Goal: Information Seeking & Learning: Learn about a topic

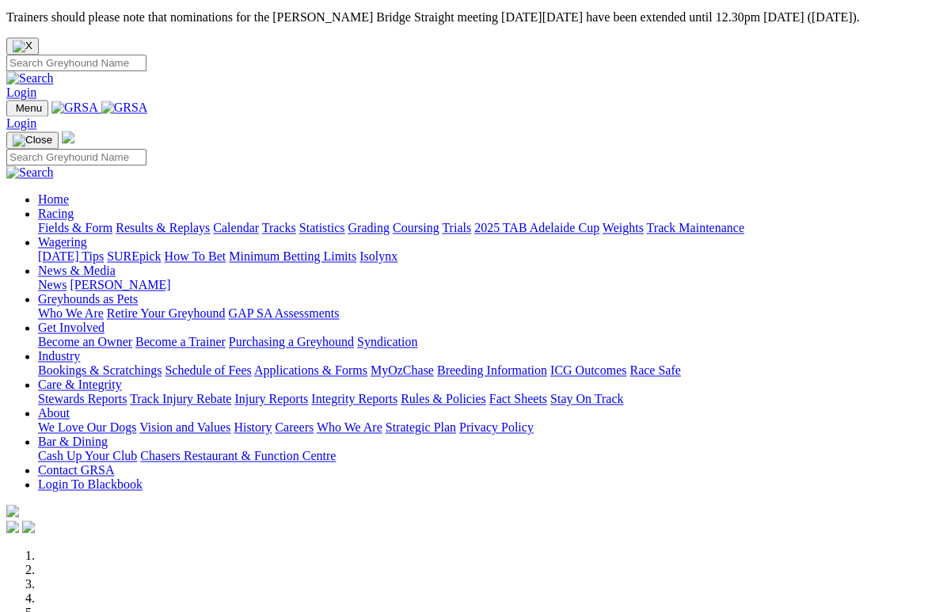
scroll to position [2, 0]
click at [32, 40] on img "Close" at bounding box center [23, 46] width 20 height 13
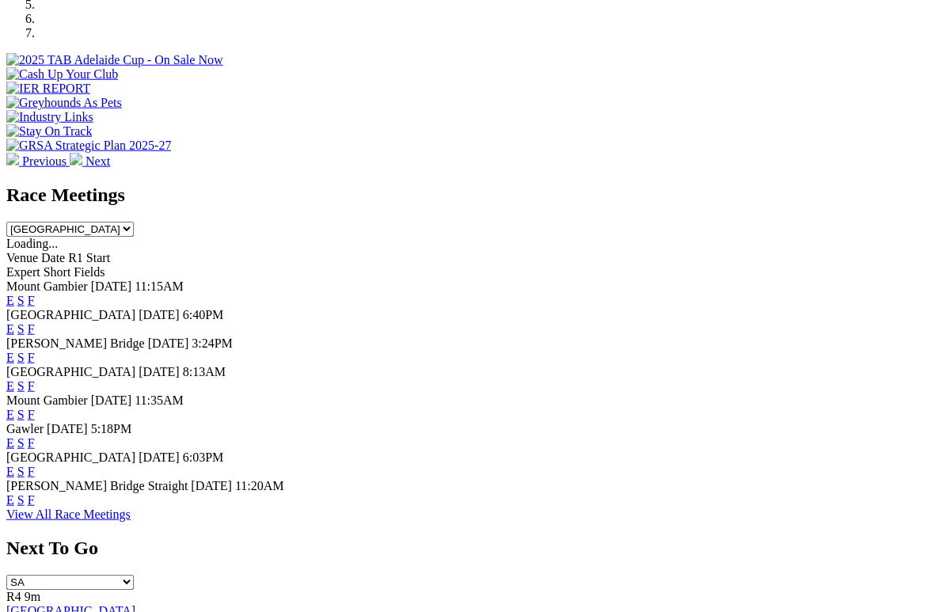
scroll to position [558, 0]
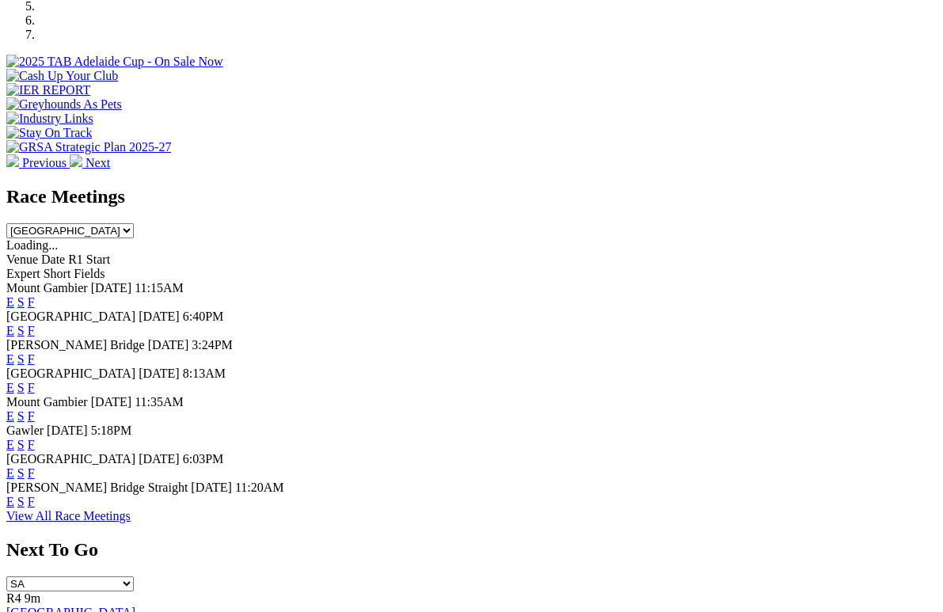
click at [14, 324] on link "E" at bounding box center [10, 330] width 8 height 13
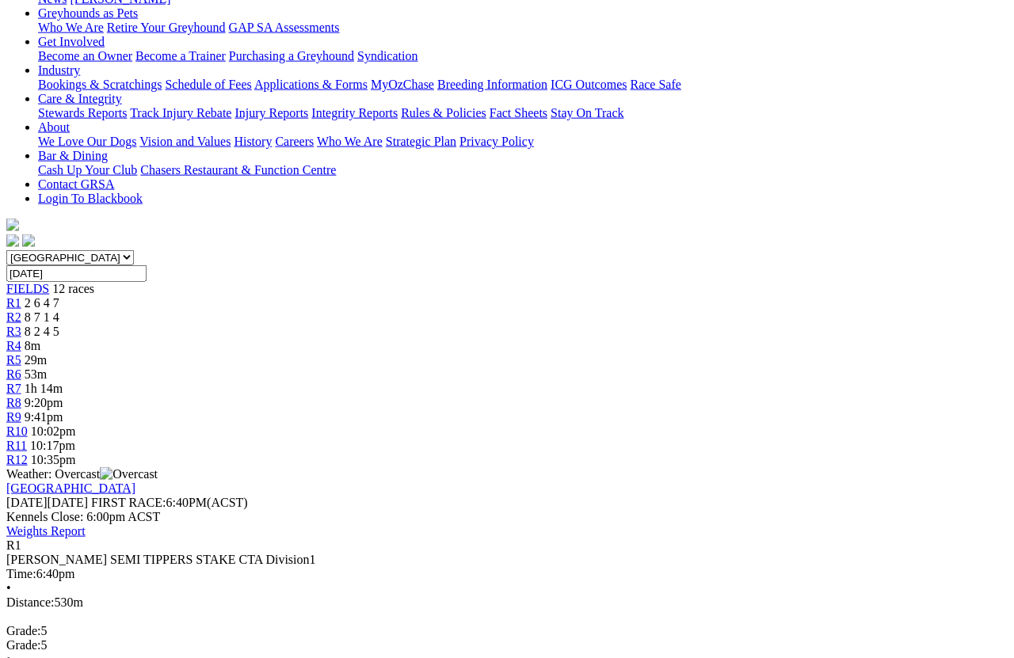
scroll to position [318, 0]
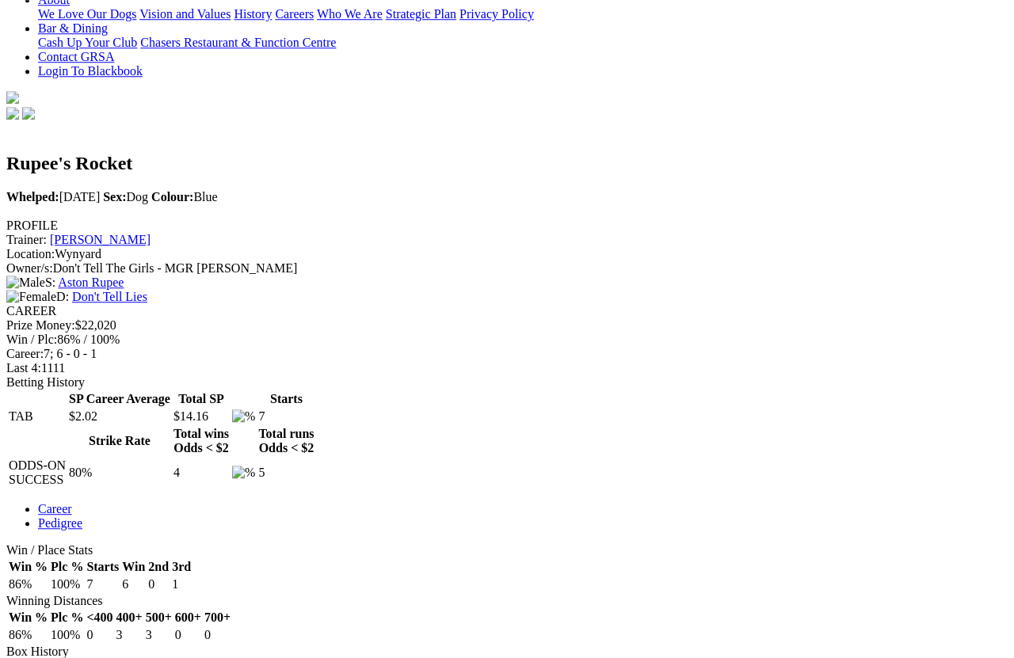
scroll to position [440, 0]
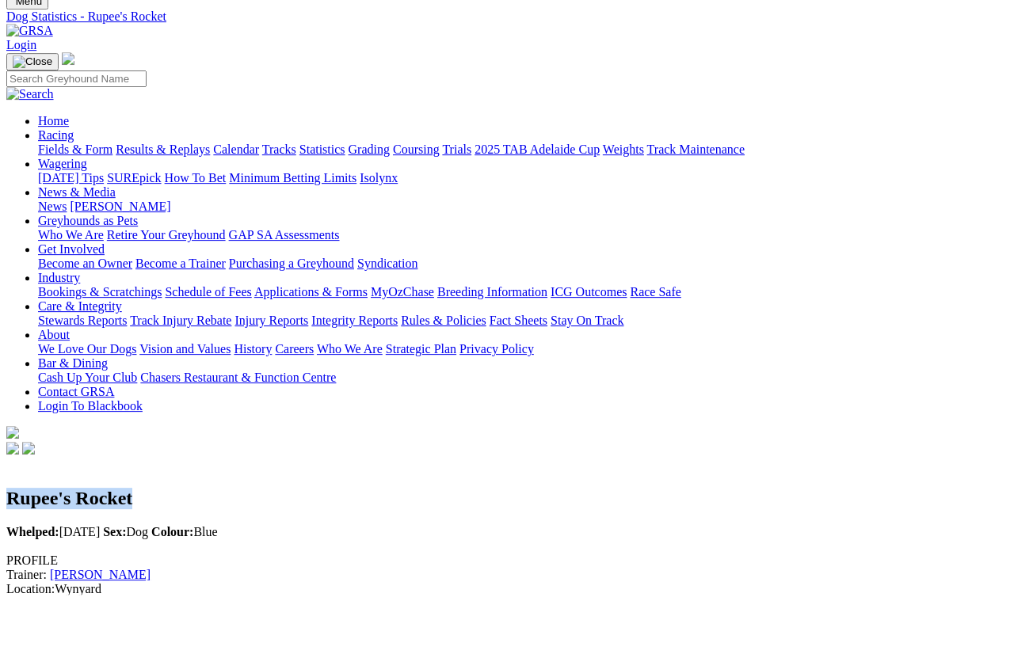
scroll to position [109, 0]
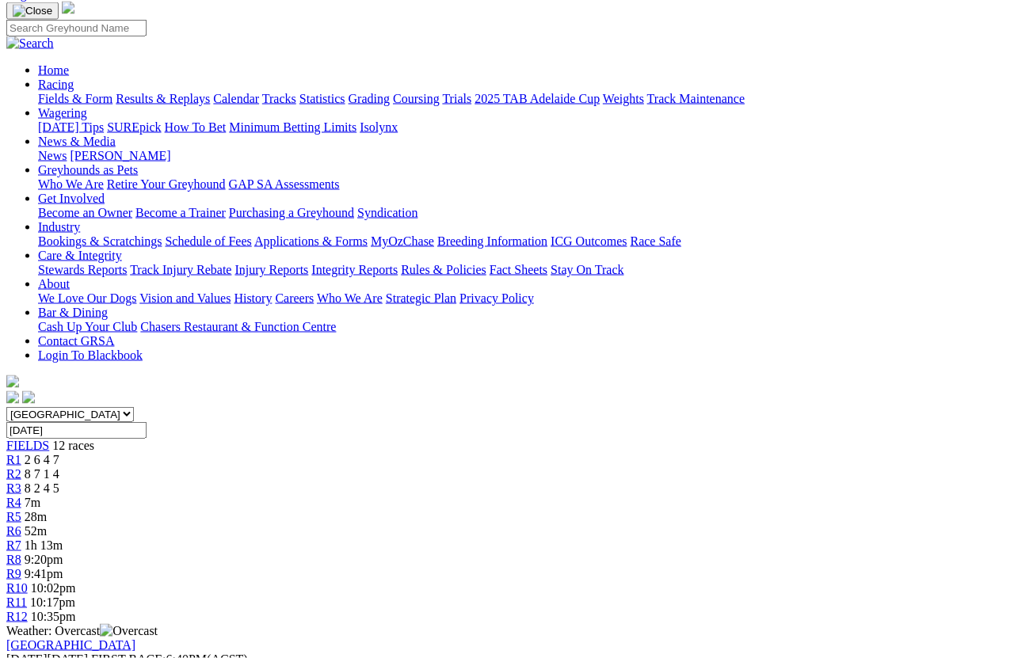
scroll to position [161, 0]
click at [21, 467] on link "R2" at bounding box center [13, 473] width 15 height 13
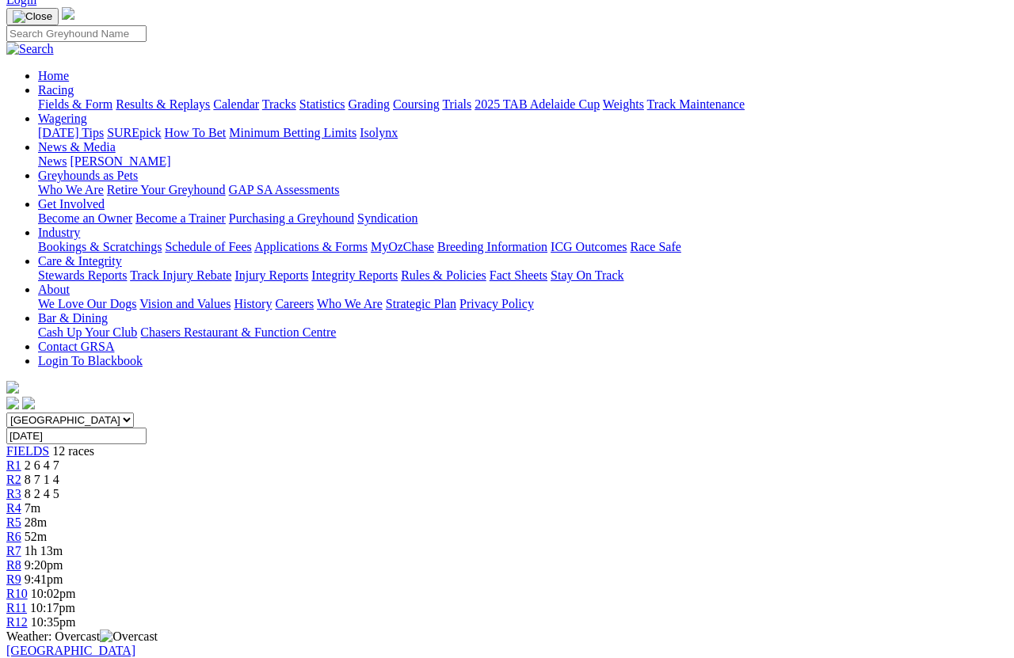
scroll to position [155, 0]
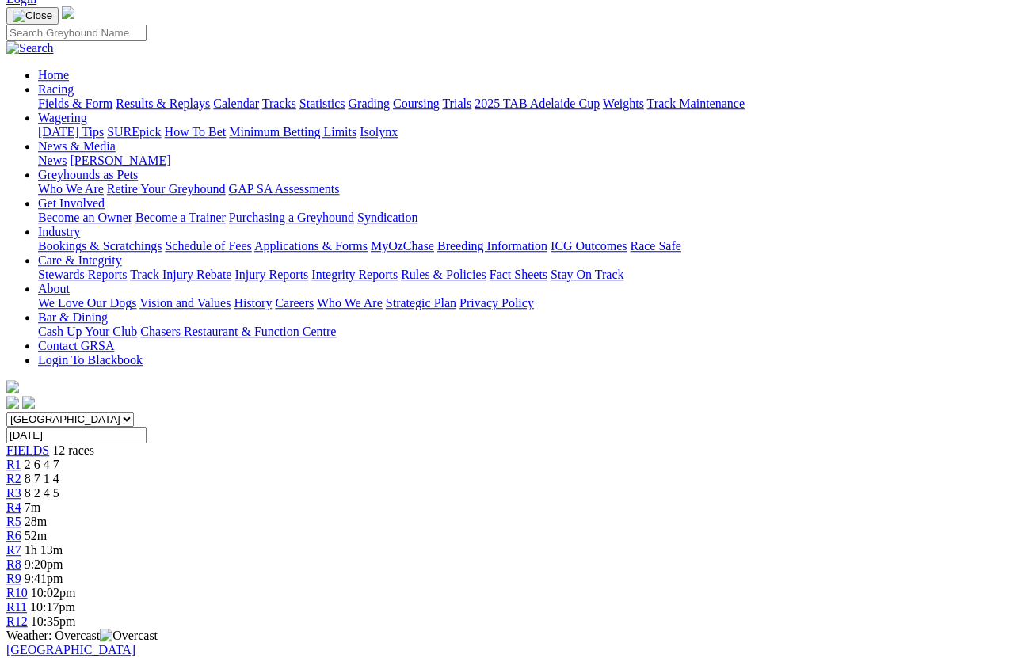
click at [21, 486] on link "R3" at bounding box center [13, 492] width 15 height 13
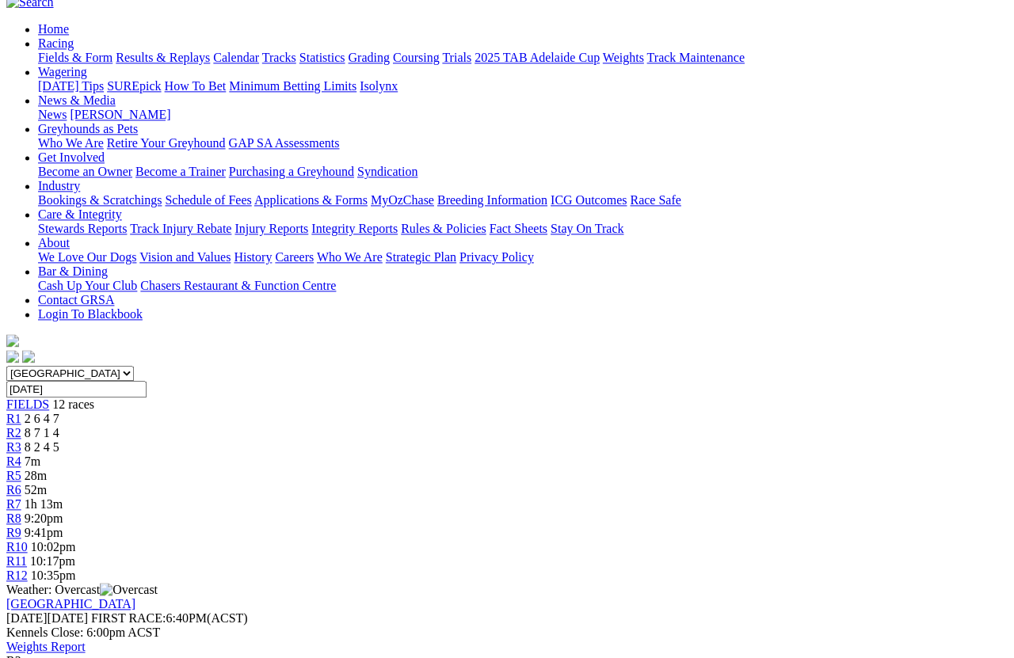
scroll to position [200, 0]
click at [21, 484] on span "R6" at bounding box center [13, 490] width 15 height 13
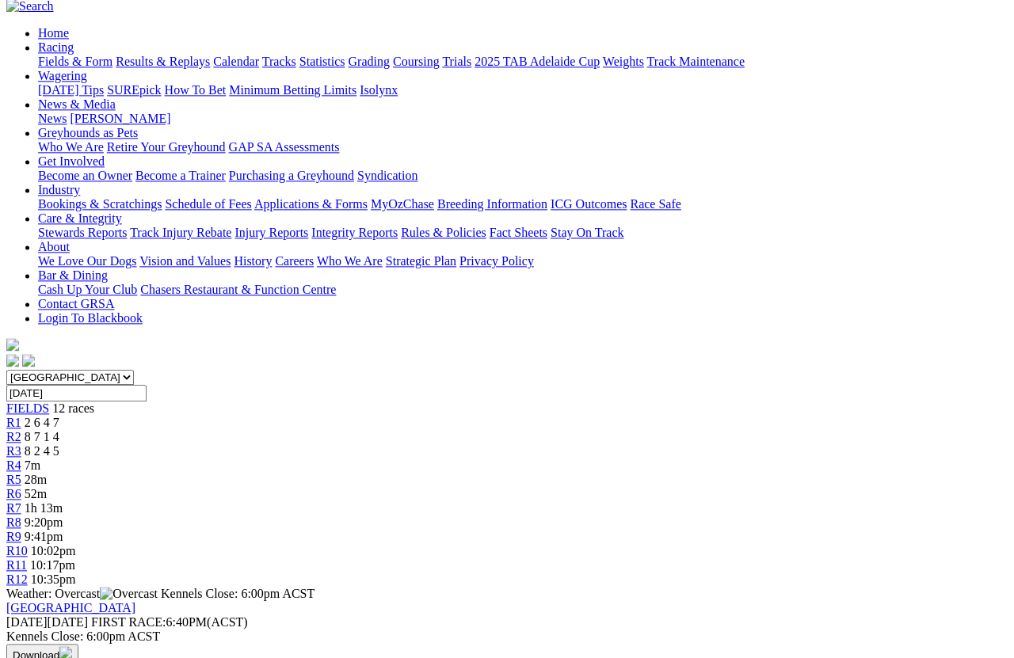
click at [314, 444] on div "R3 8 2 4 5" at bounding box center [506, 451] width 1001 height 14
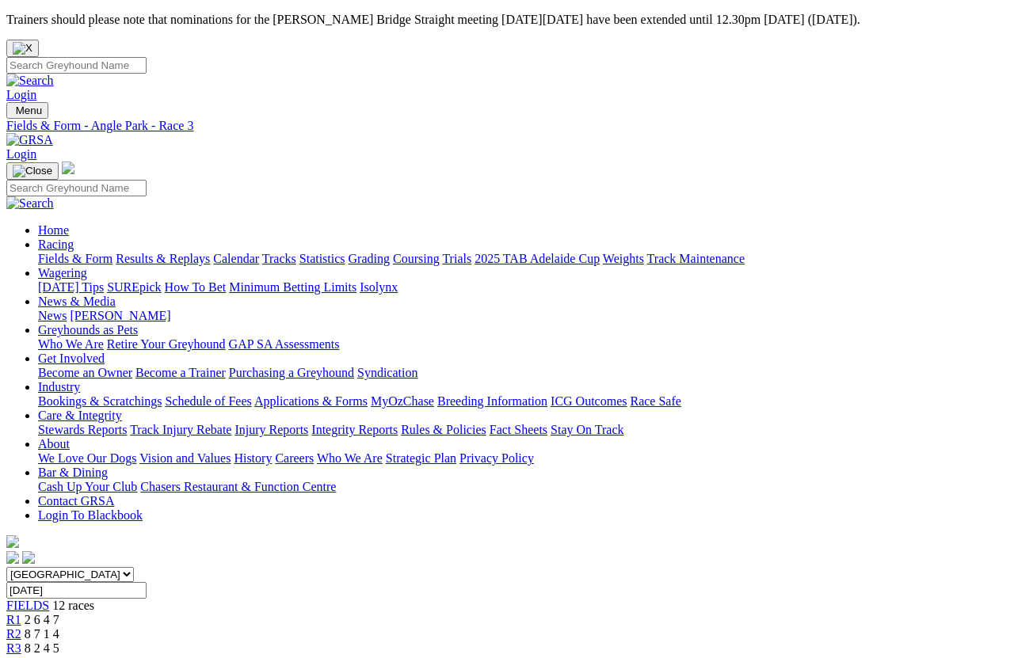
scroll to position [11, 0]
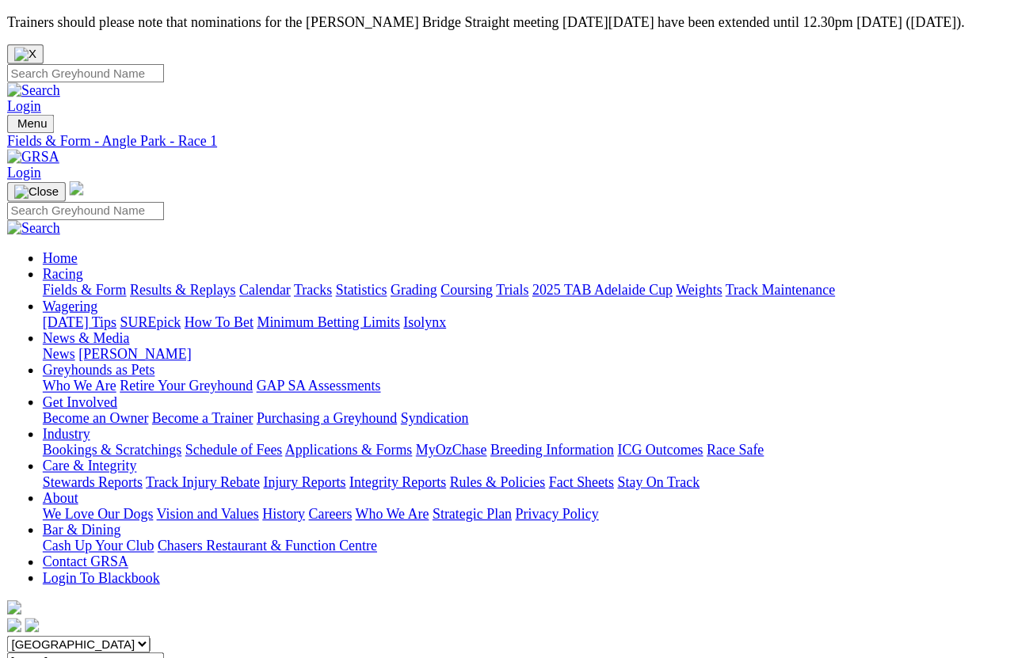
scroll to position [10, 0]
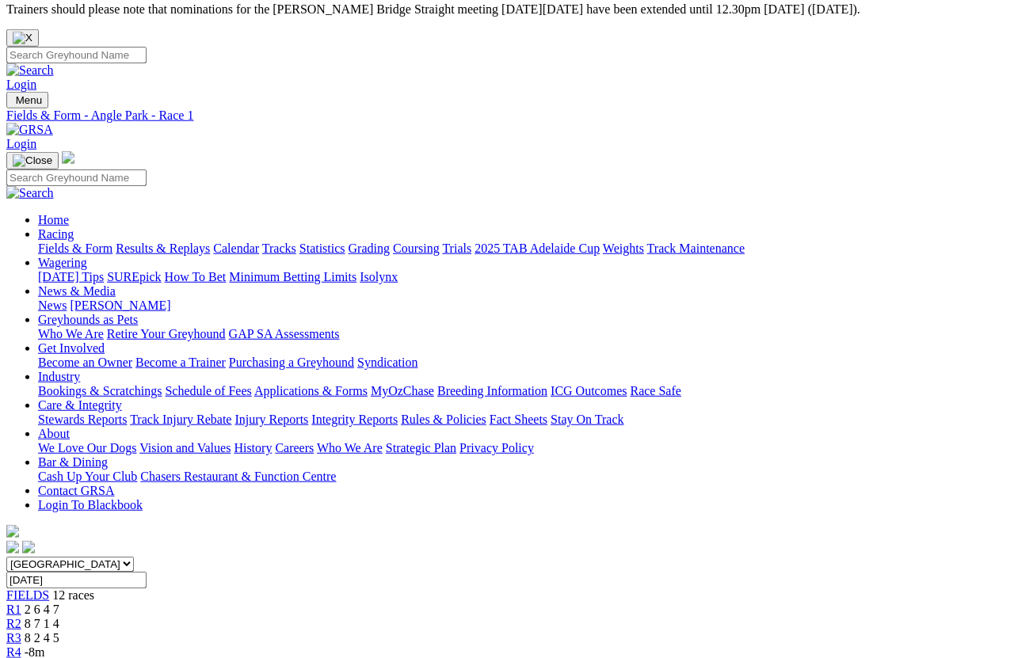
click at [45, 586] on span "-8m" at bounding box center [35, 652] width 21 height 13
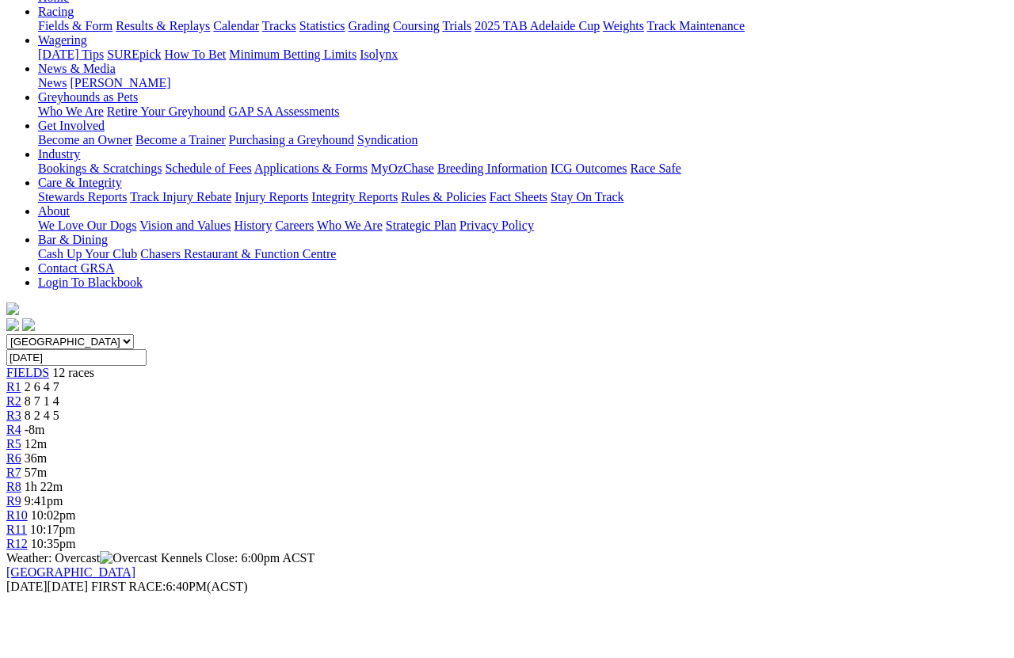
scroll to position [234, 0]
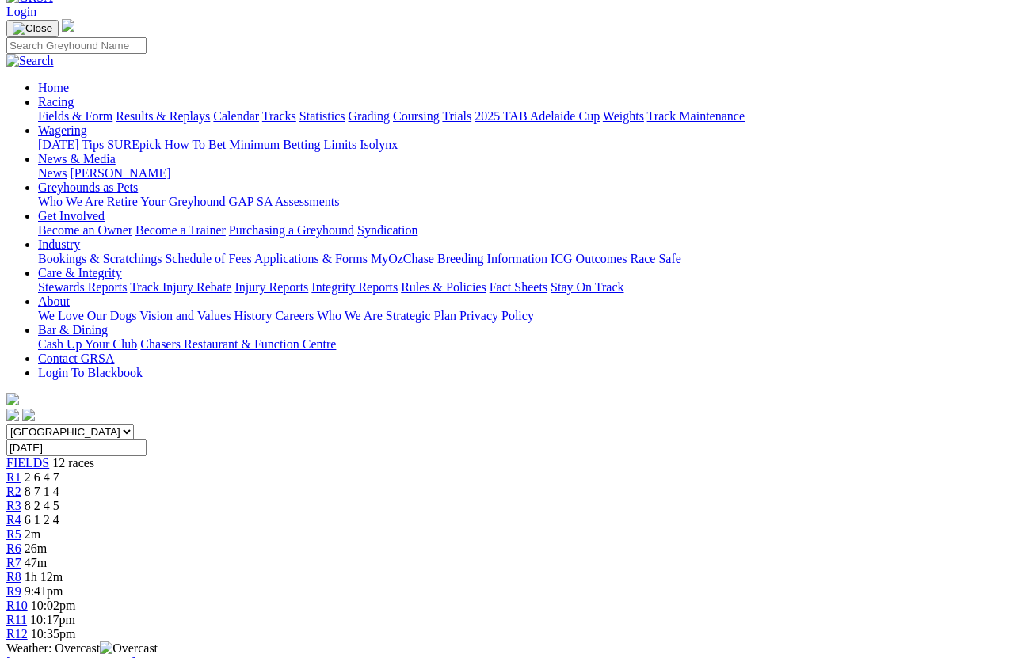
scroll to position [143, 0]
click at [21, 527] on span "R5" at bounding box center [13, 533] width 15 height 13
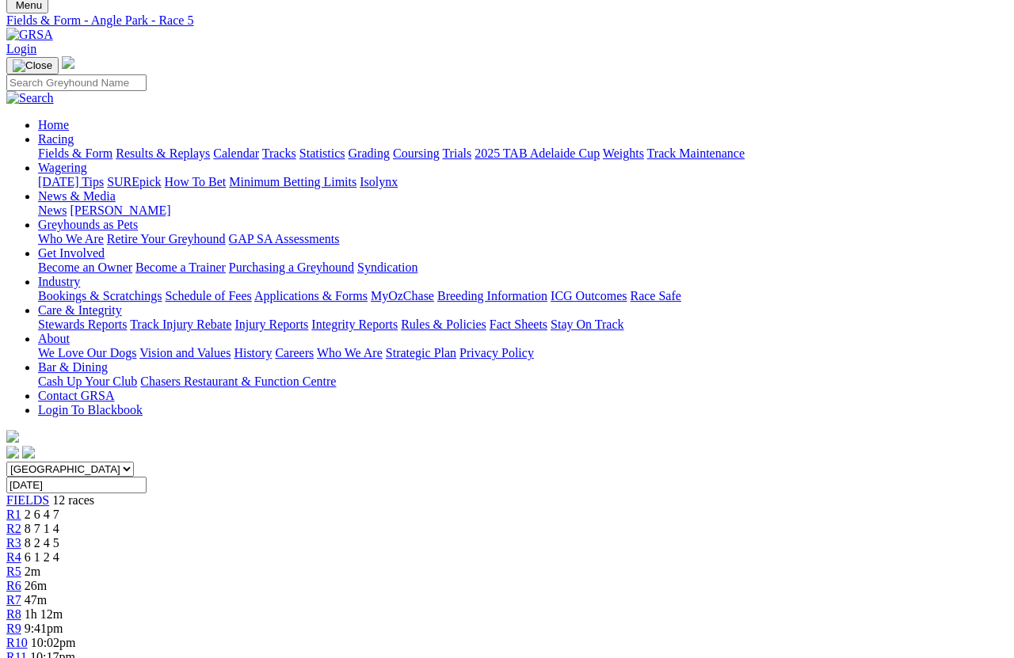
scroll to position [105, 0]
click at [21, 579] on link "R6" at bounding box center [13, 585] width 15 height 13
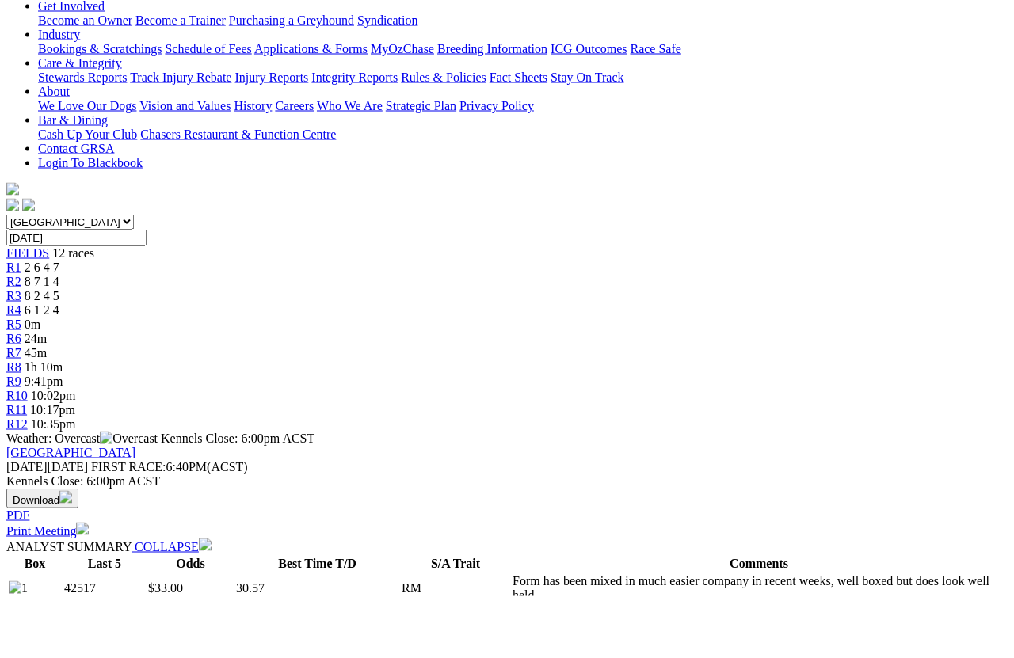
scroll to position [354, 0]
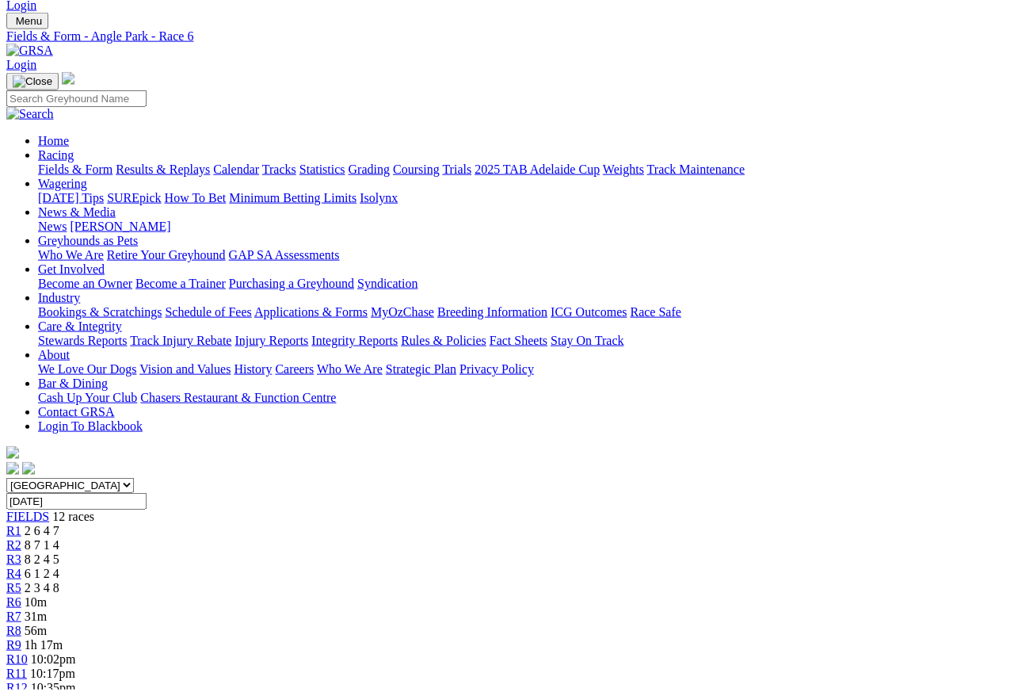
scroll to position [91, 0]
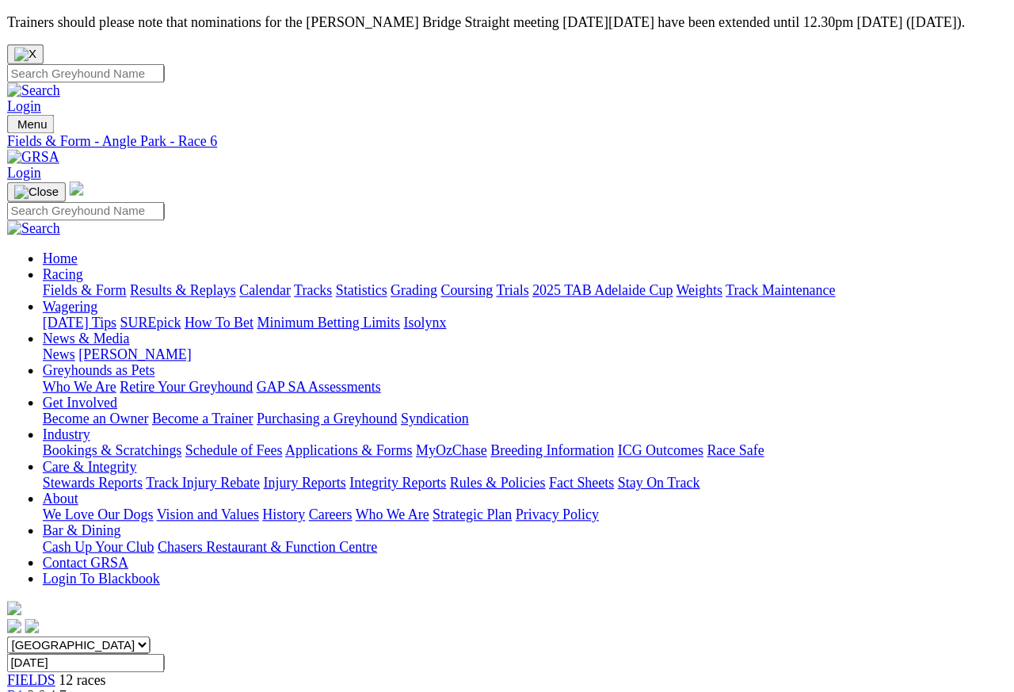
scroll to position [6, 0]
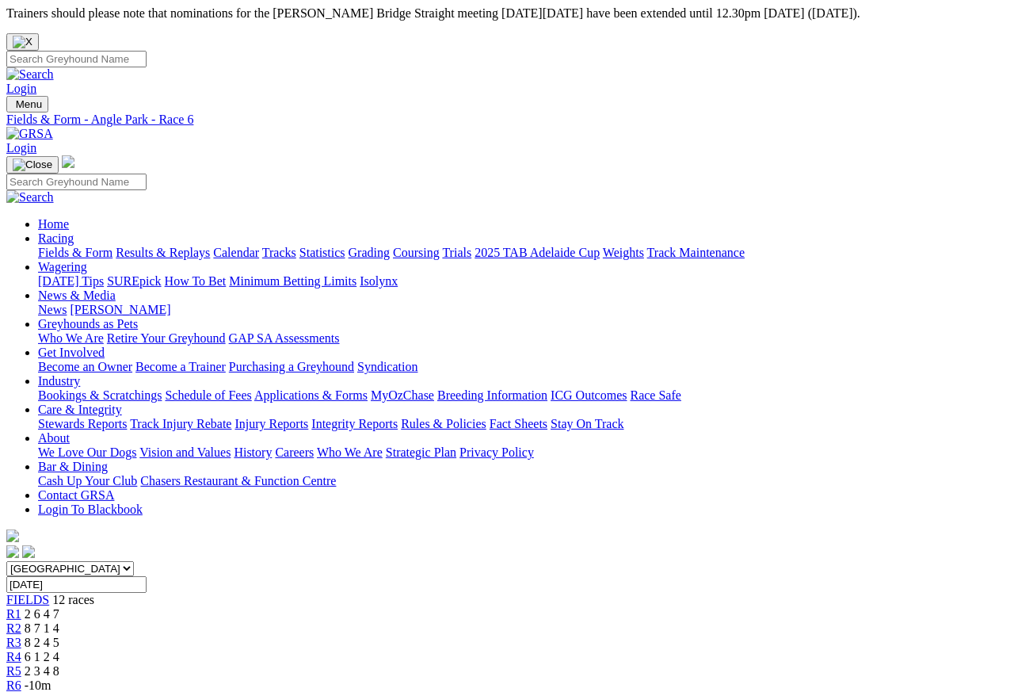
click at [51, 616] on span "-10m" at bounding box center [38, 684] width 27 height 13
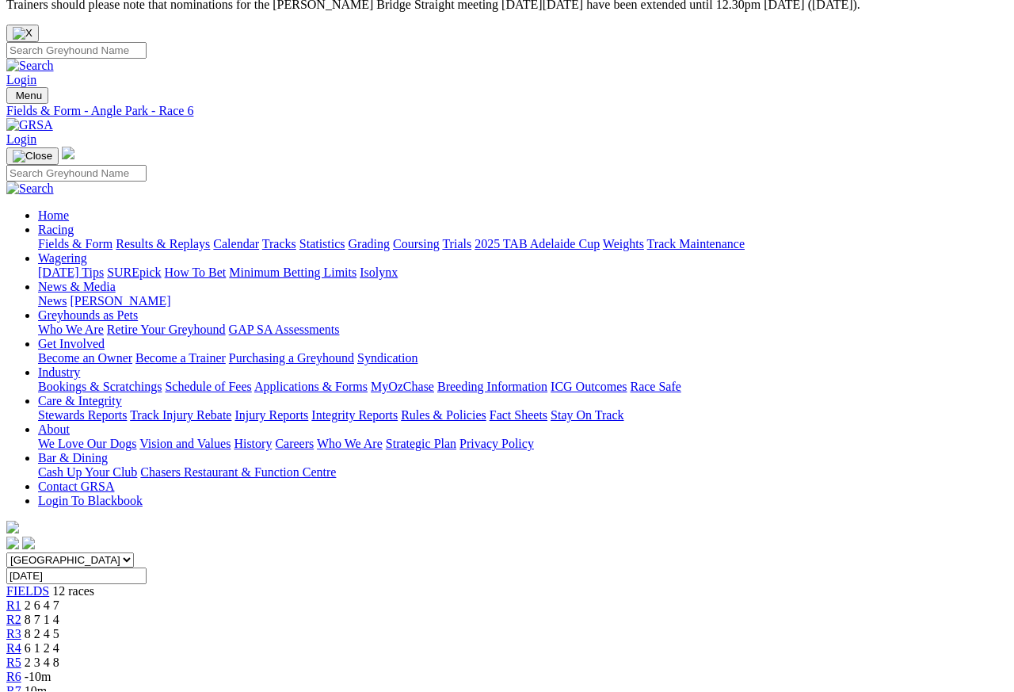
scroll to position [14, 0]
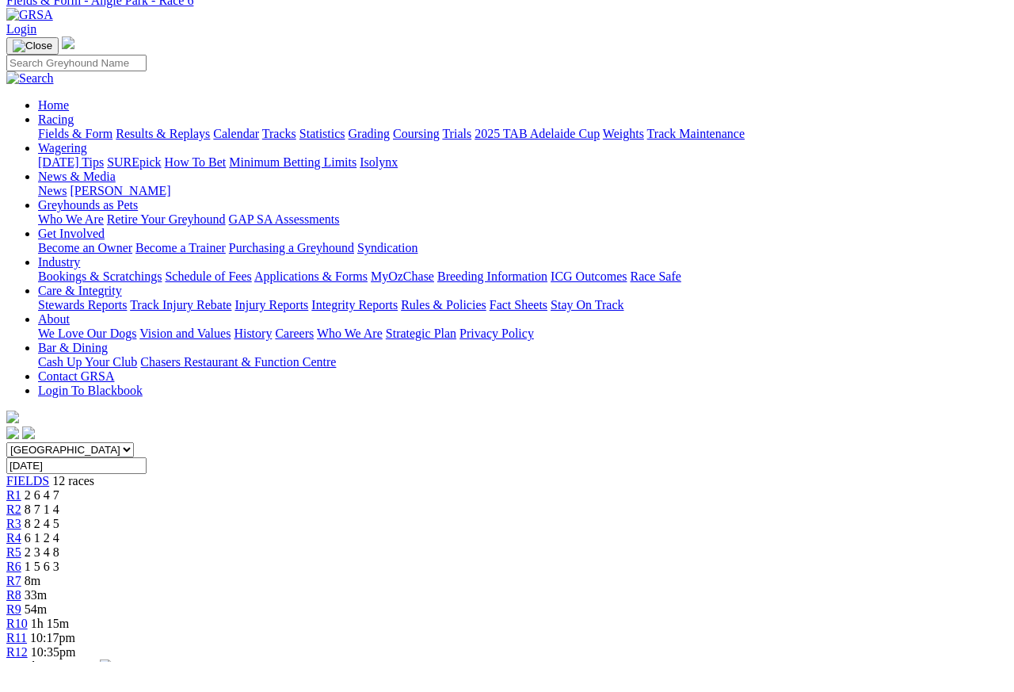
scroll to position [125, 0]
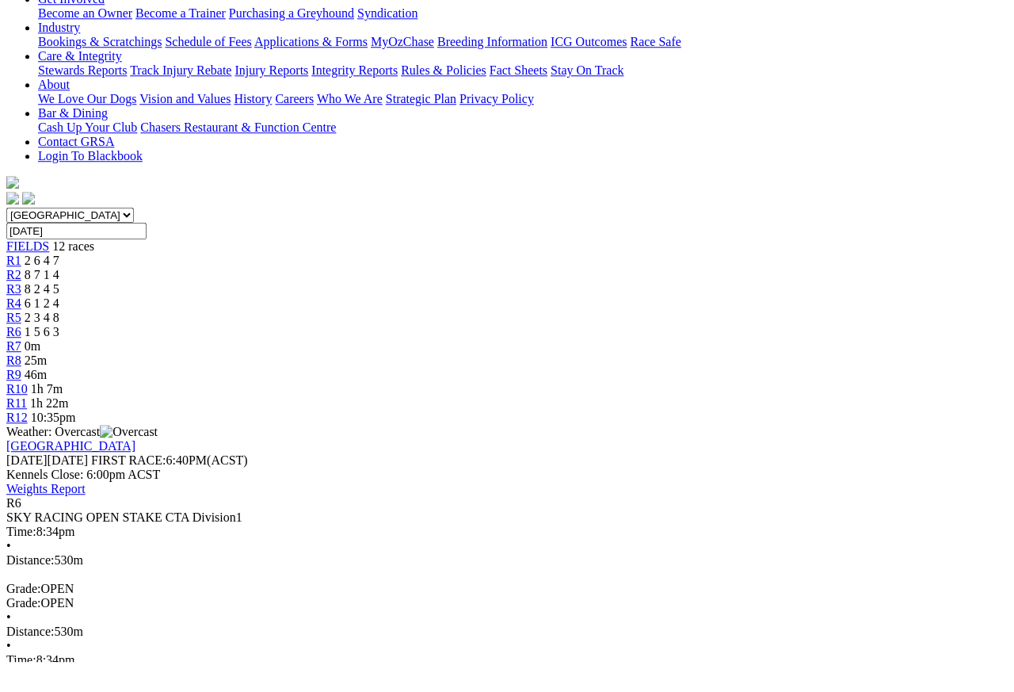
scroll to position [360, 0]
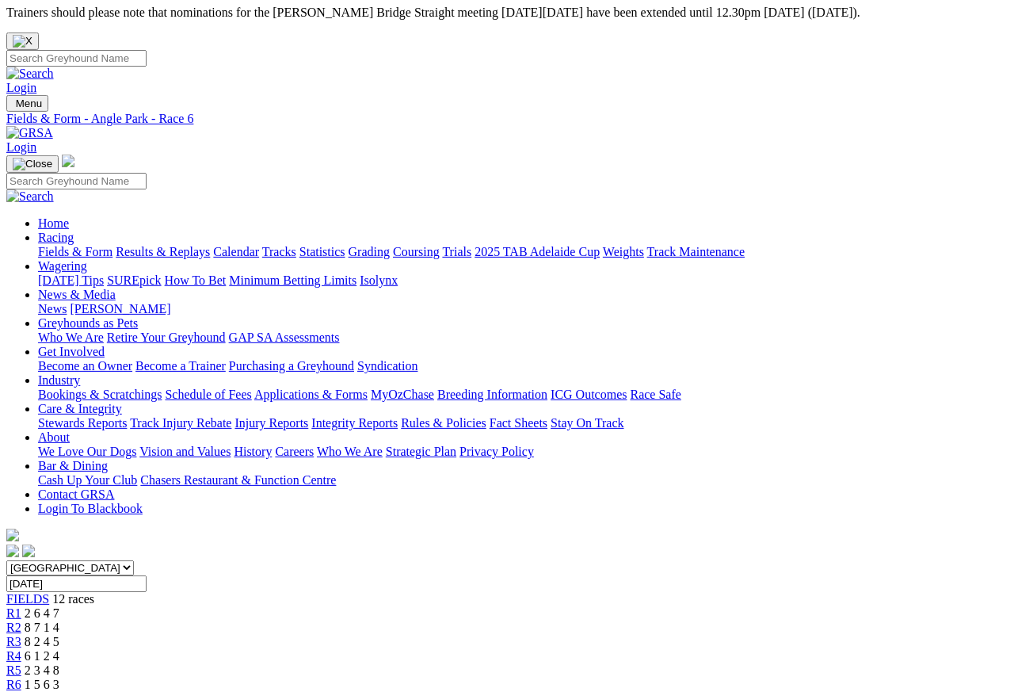
scroll to position [7, 0]
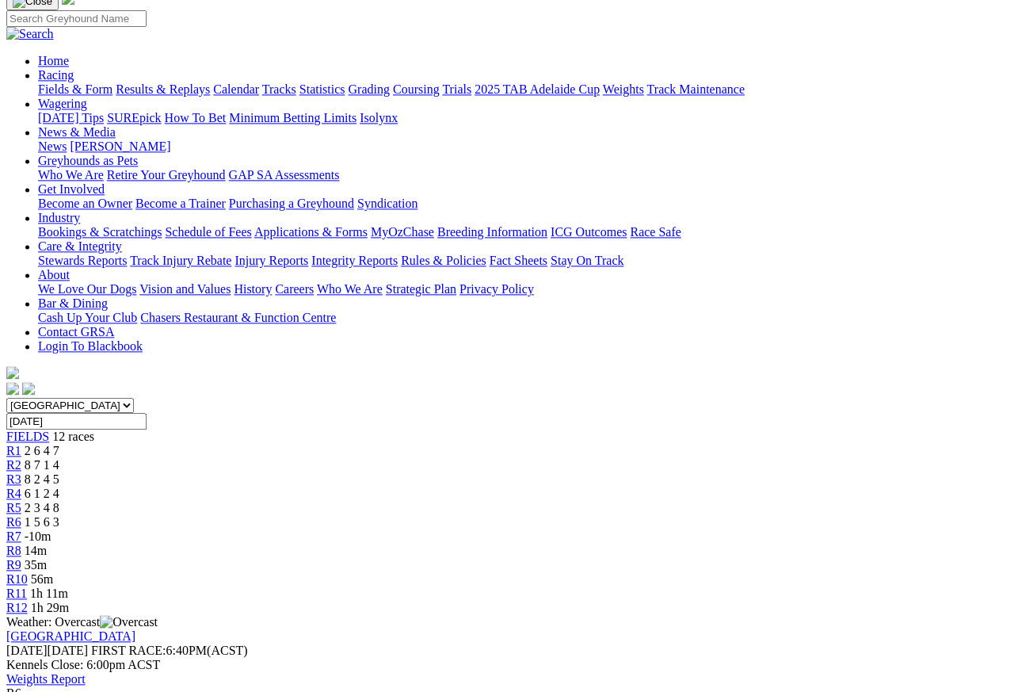
scroll to position [156, 0]
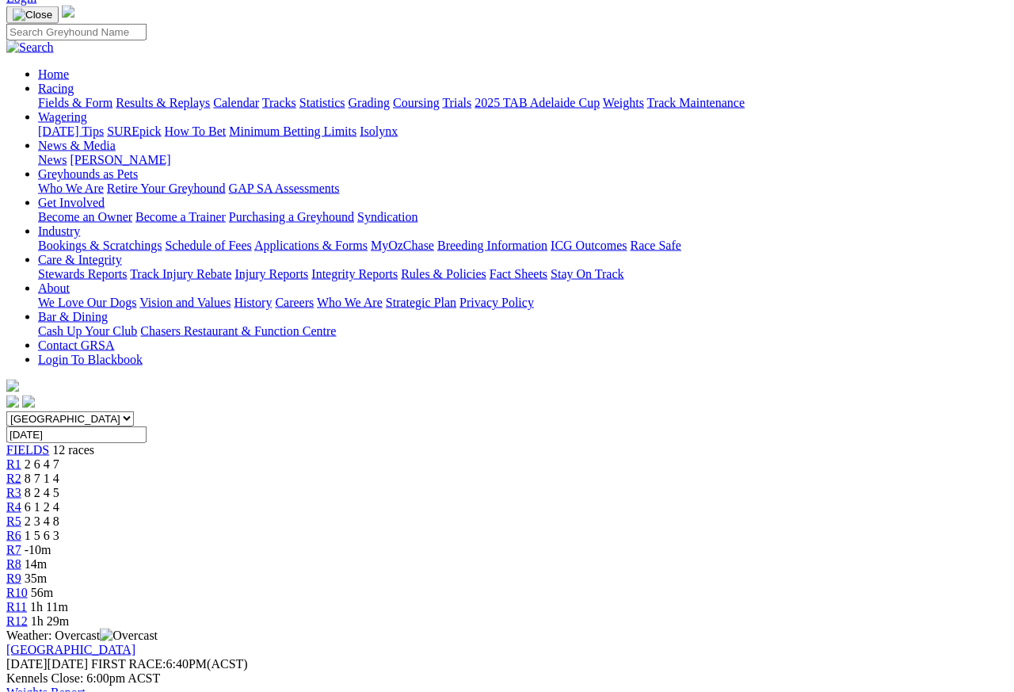
click at [21, 514] on span "R5" at bounding box center [13, 520] width 15 height 13
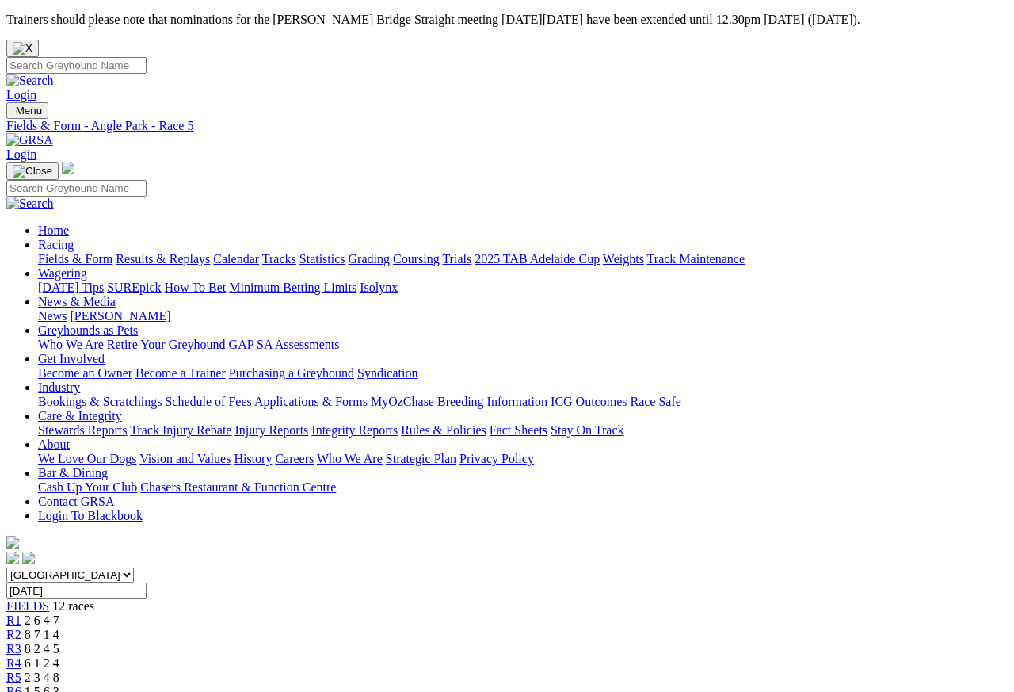
scroll to position [7, 0]
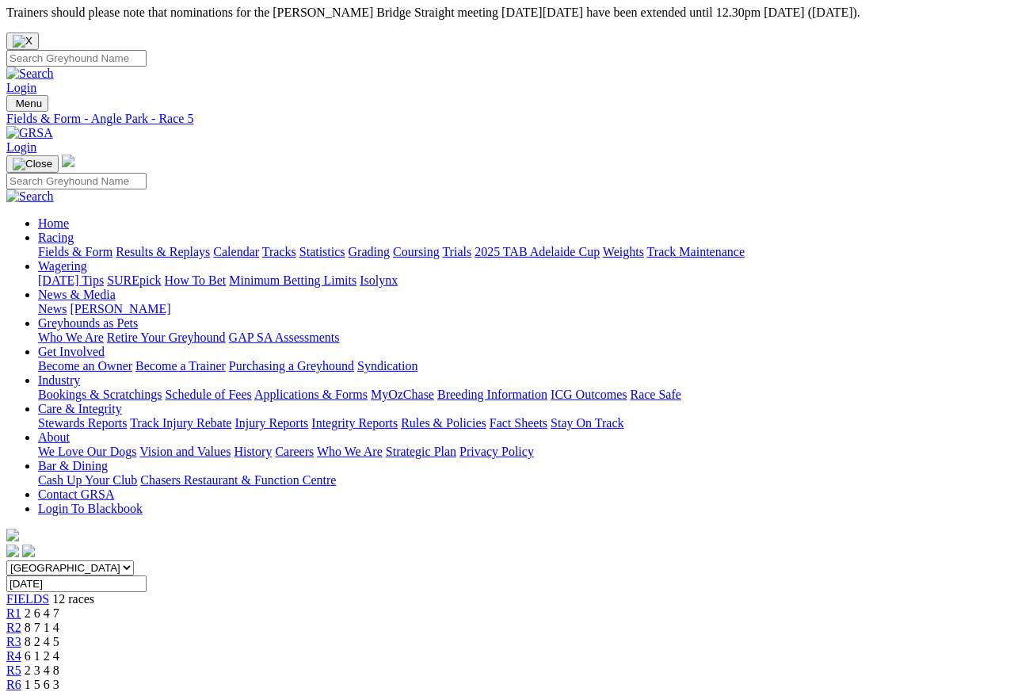
click at [21, 677] on span "R6" at bounding box center [13, 683] width 15 height 13
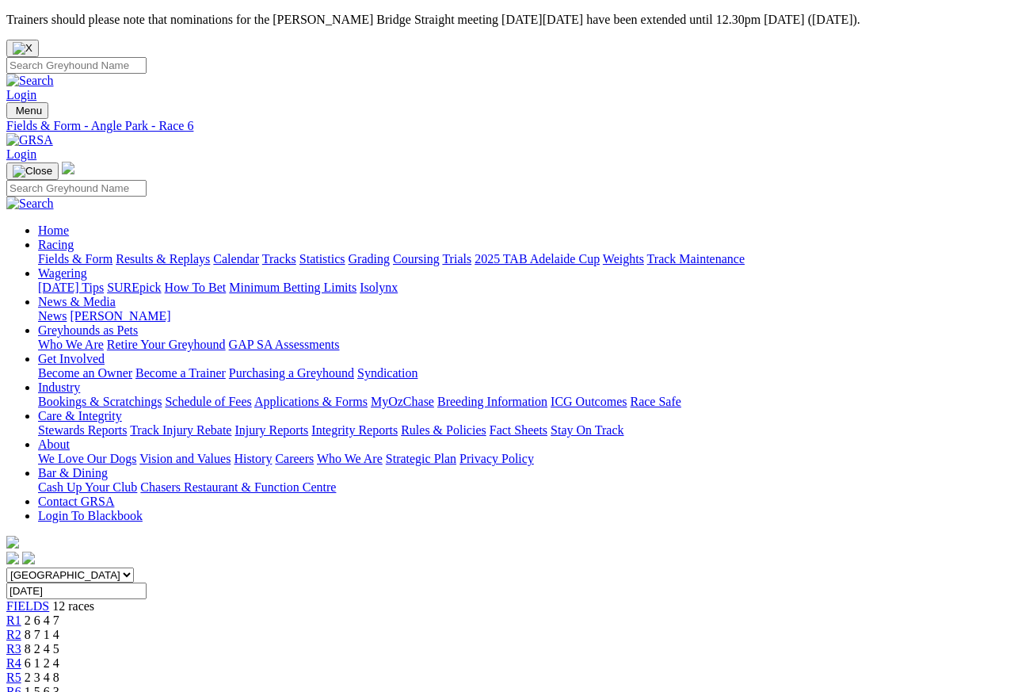
scroll to position [7, 0]
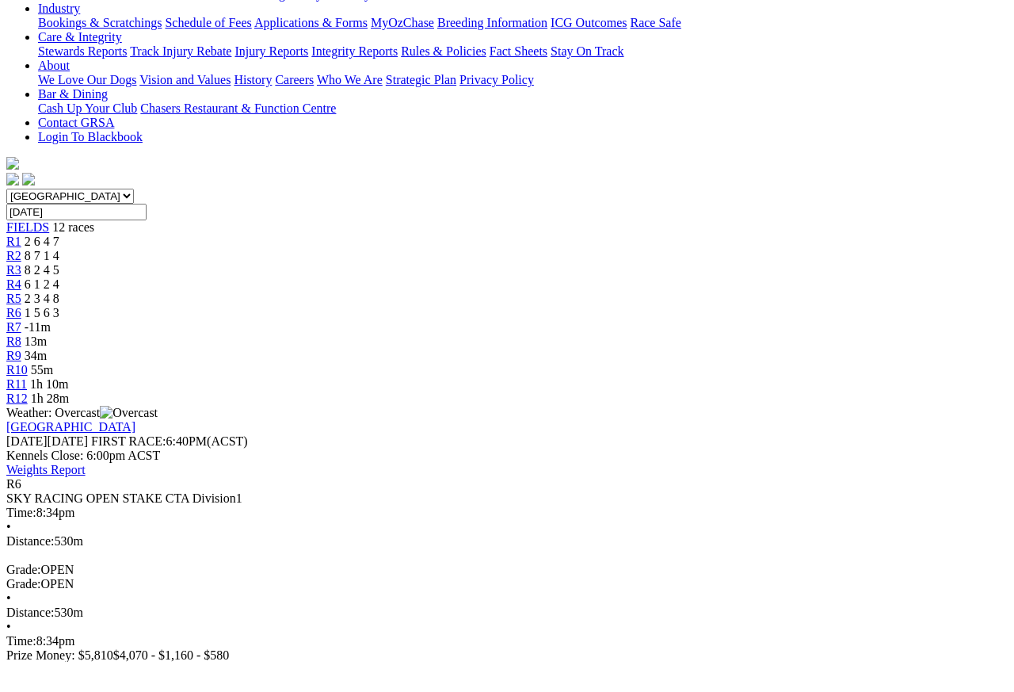
scroll to position [379, 0]
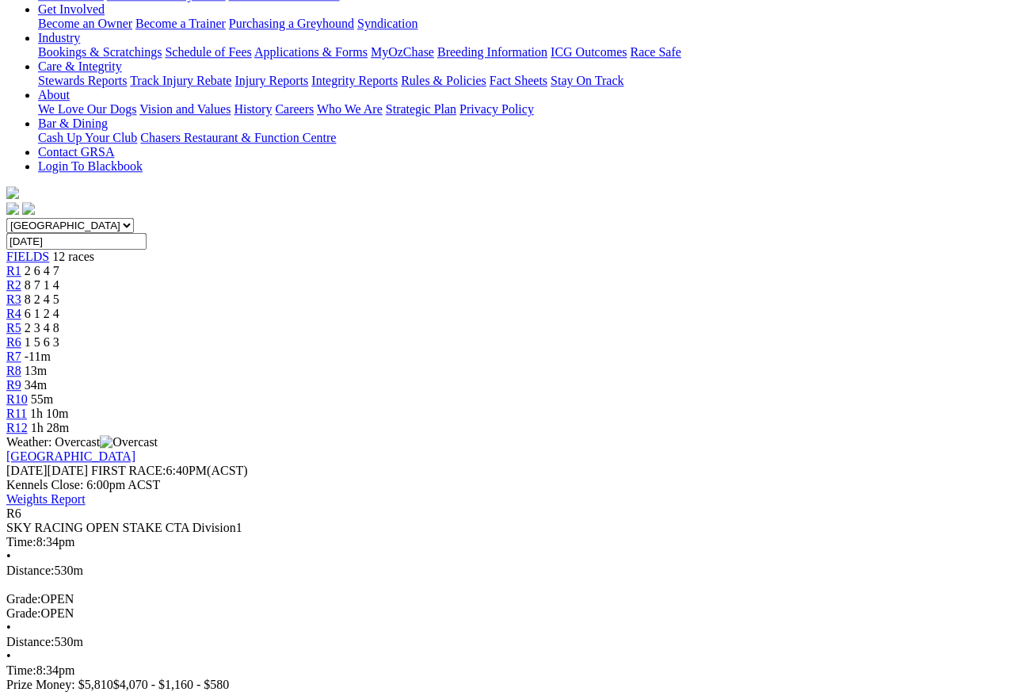
scroll to position [349, 0]
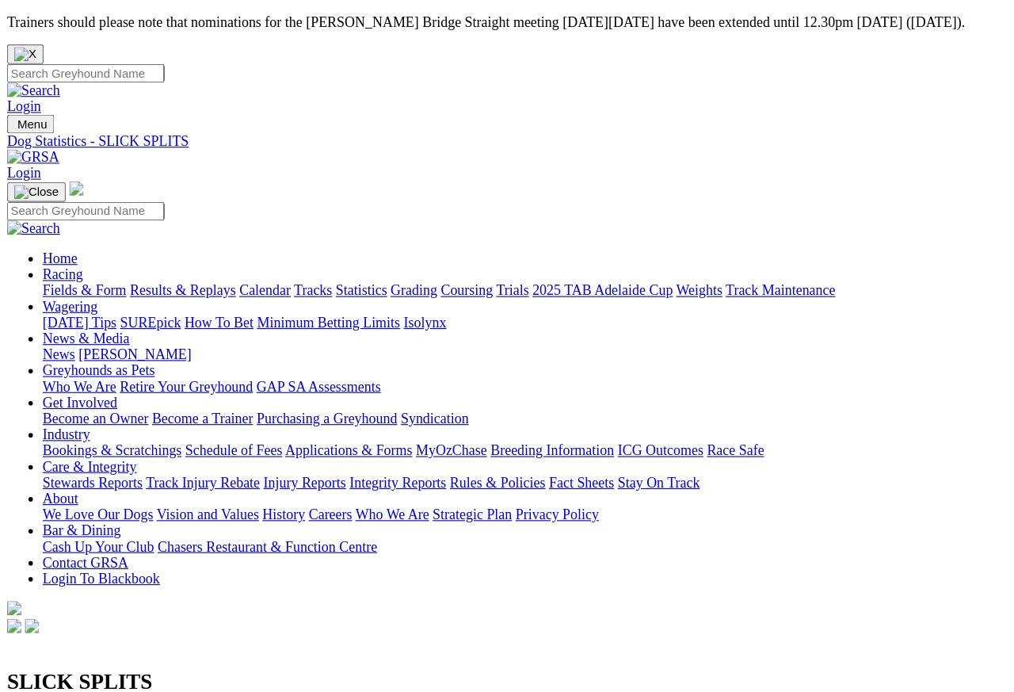
scroll to position [7, 0]
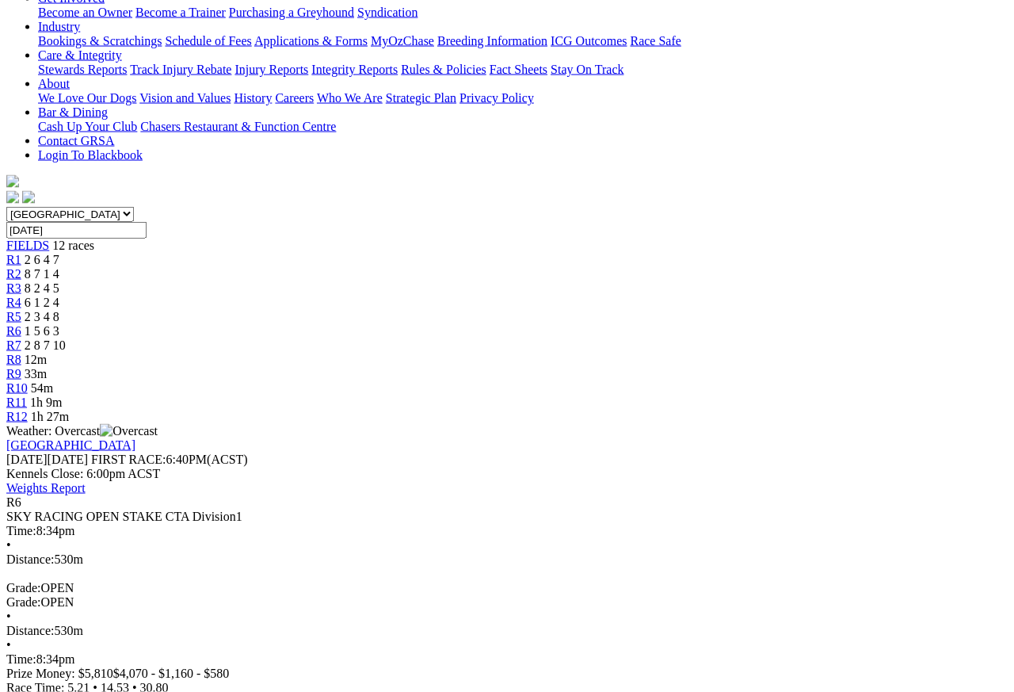
scroll to position [391, 0]
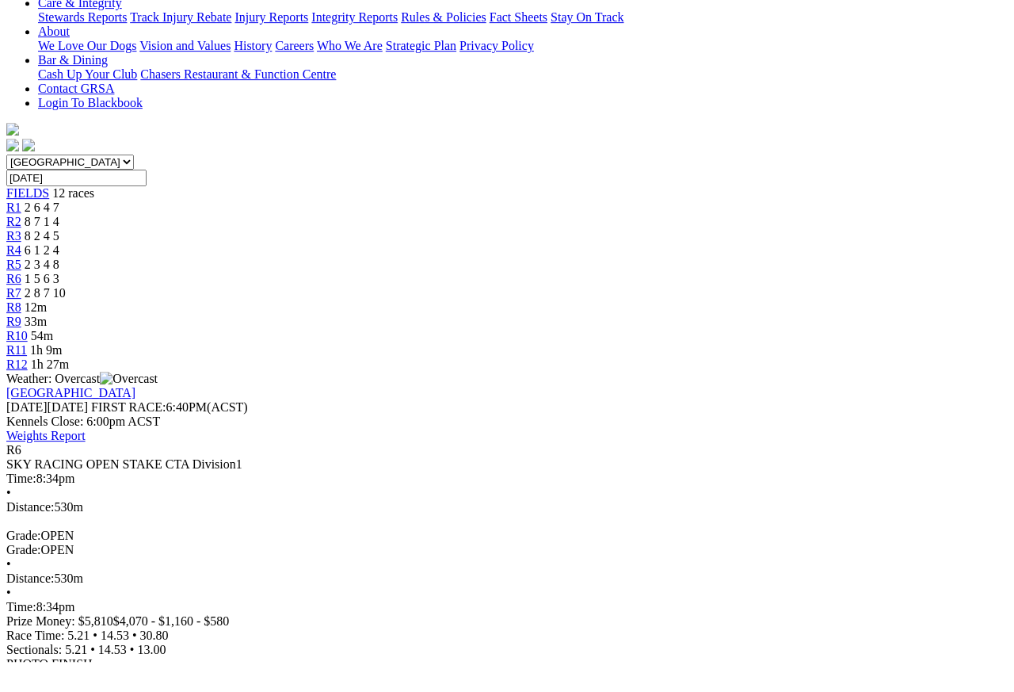
scroll to position [413, 0]
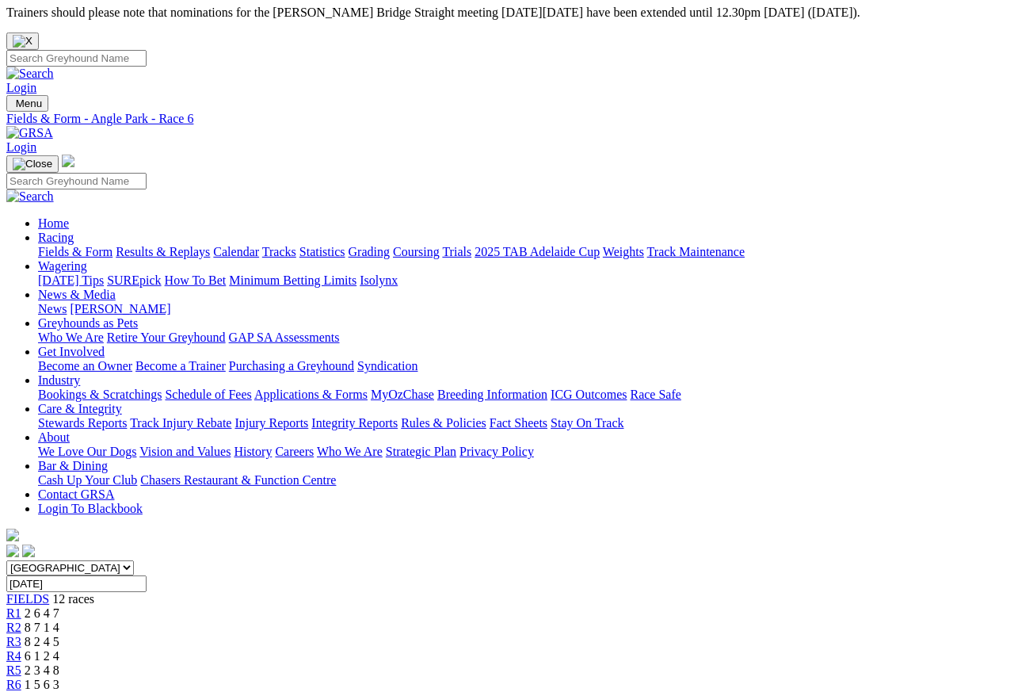
scroll to position [7, 0]
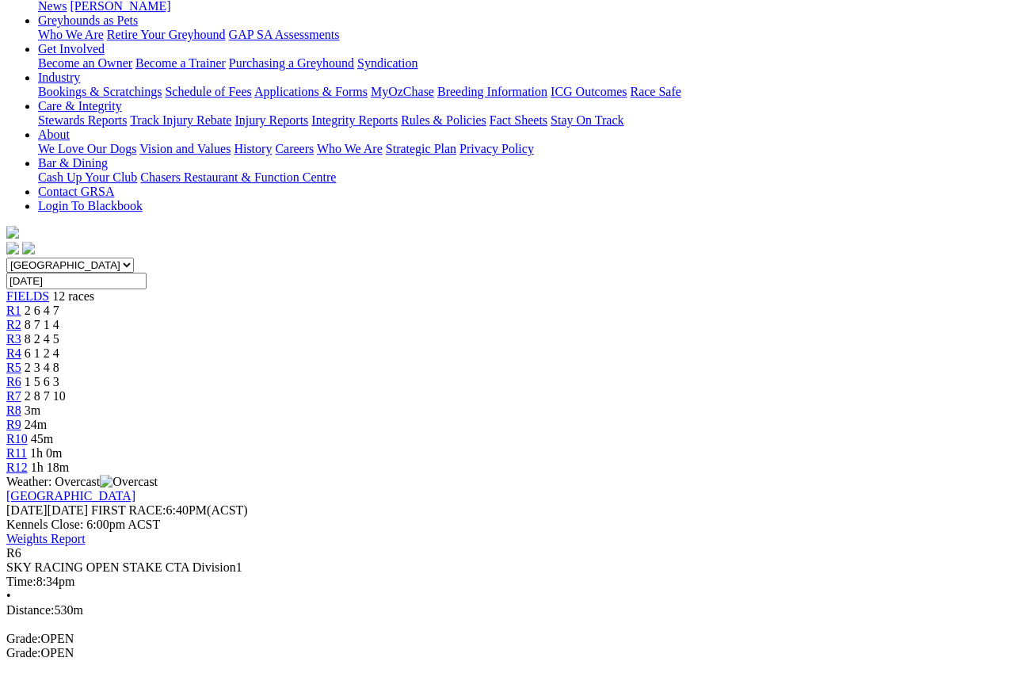
scroll to position [310, 0]
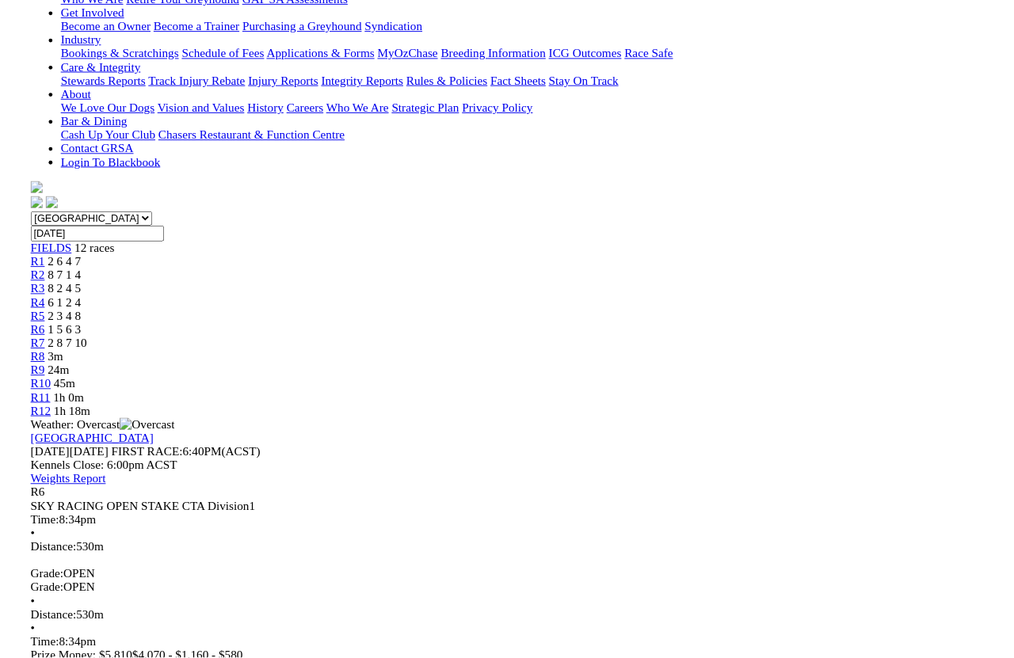
scroll to position [500, 0]
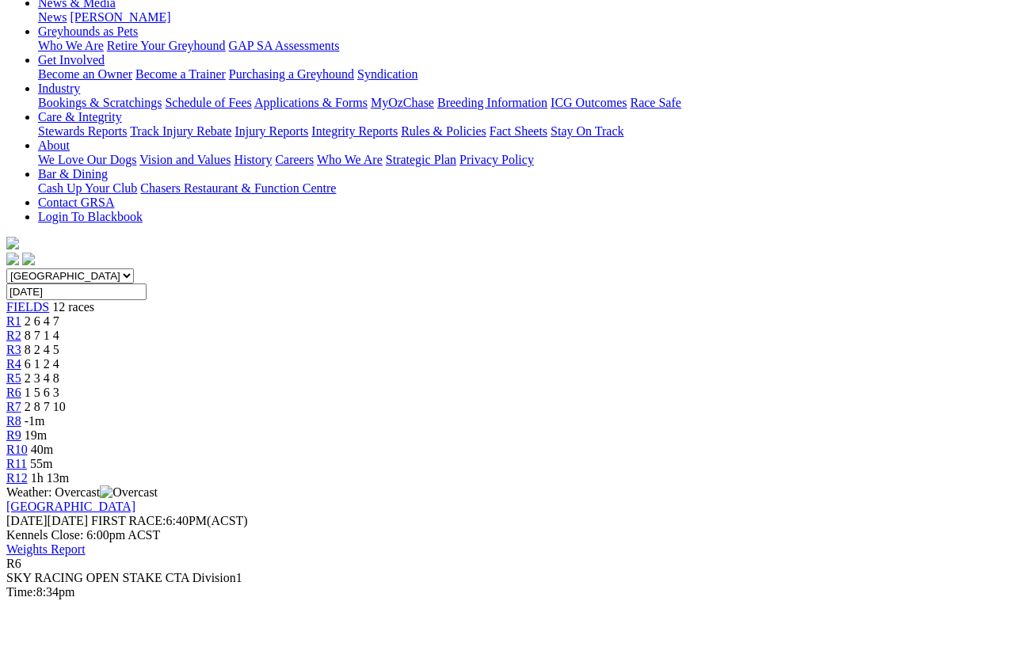
scroll to position [305, 0]
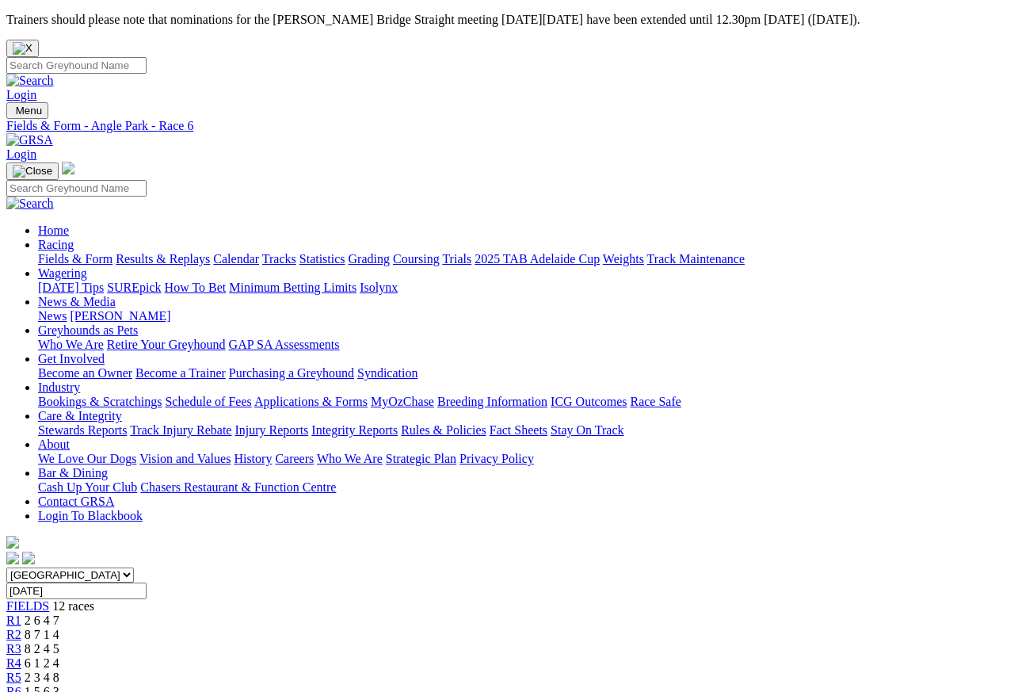
scroll to position [386, 0]
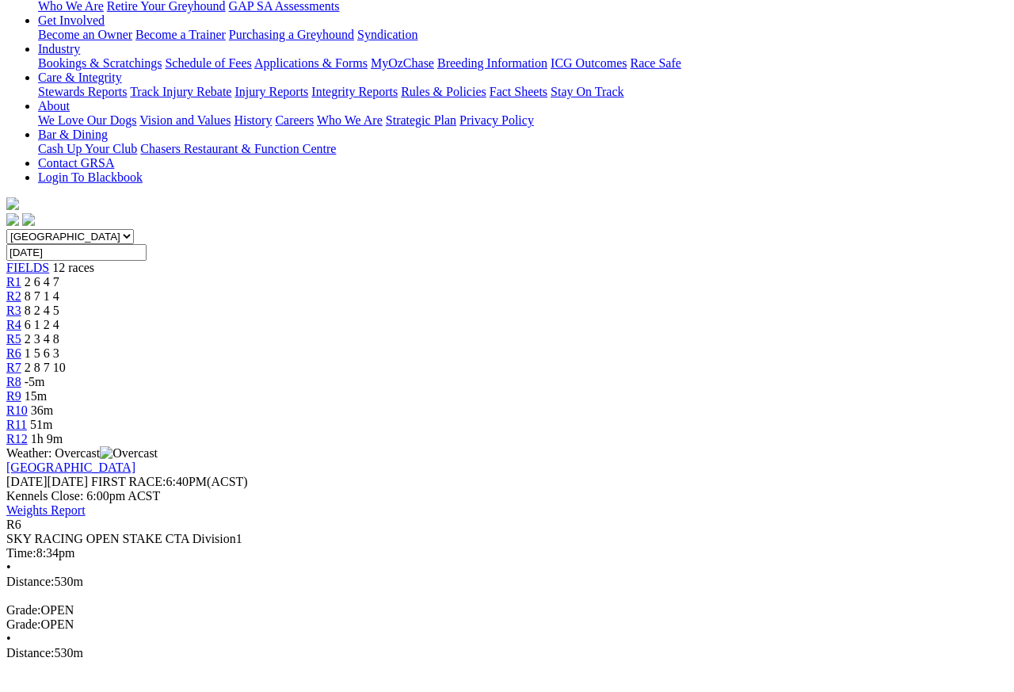
scroll to position [341, 0]
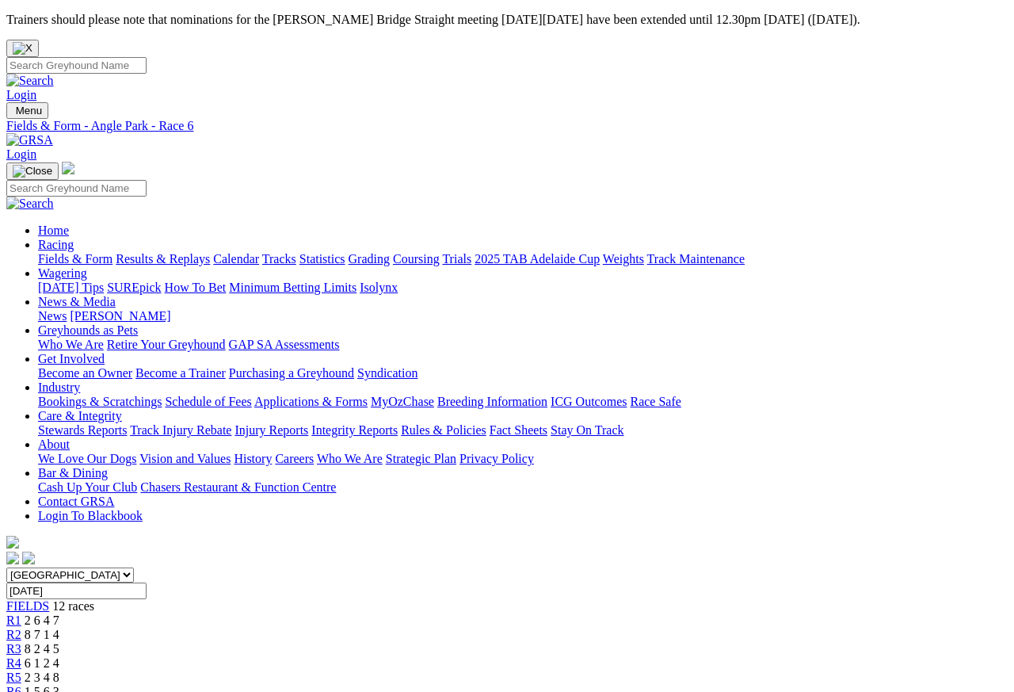
scroll to position [7, 0]
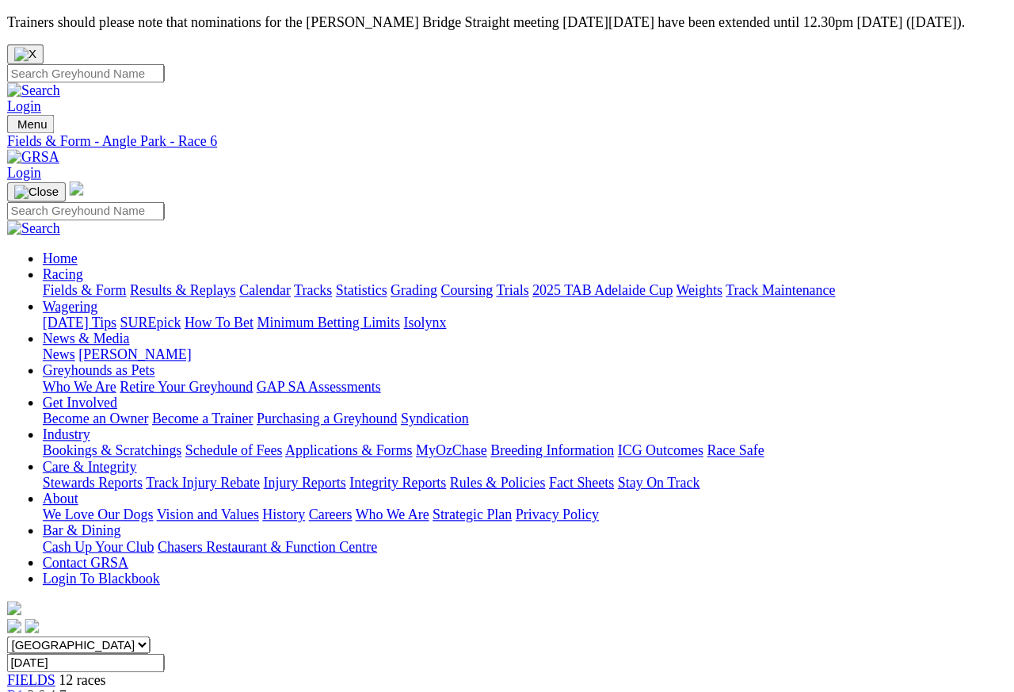
scroll to position [7, 0]
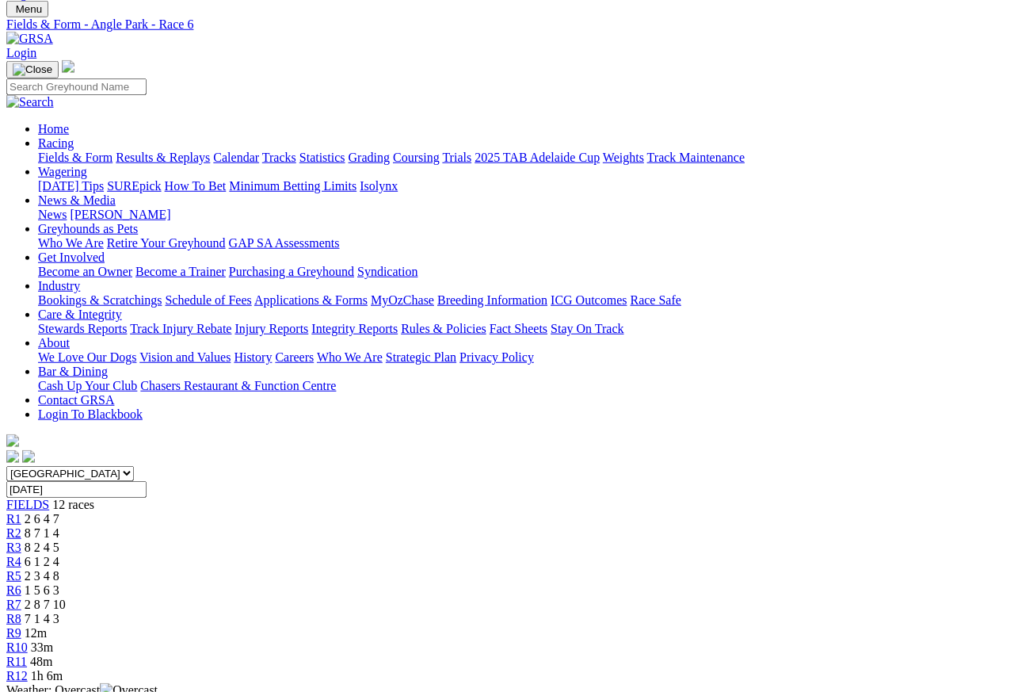
scroll to position [102, 0]
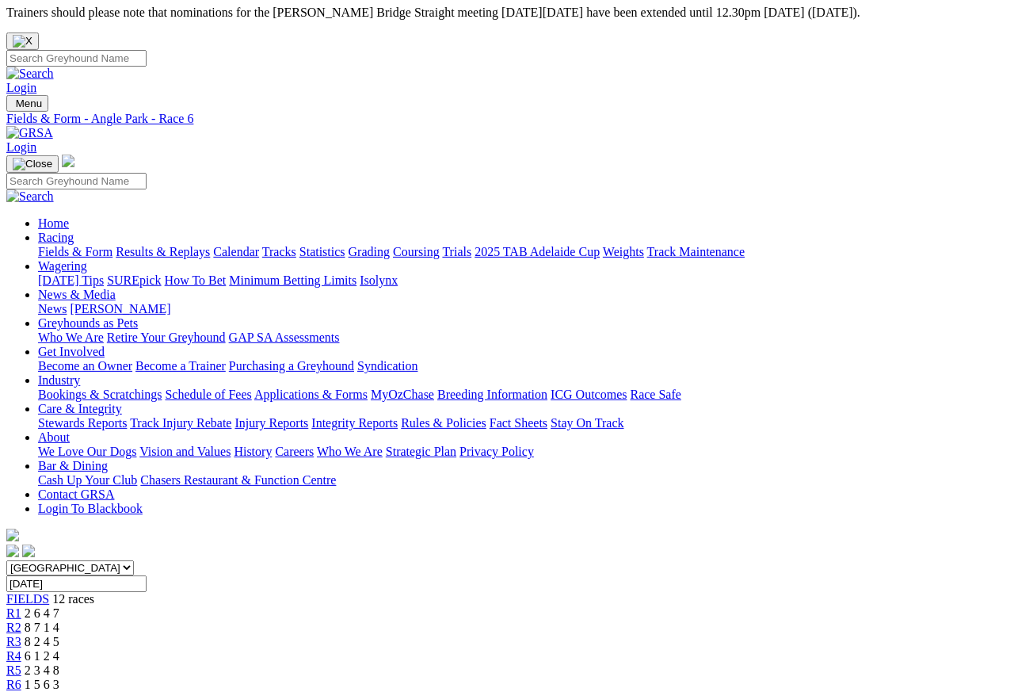
scroll to position [101, 0]
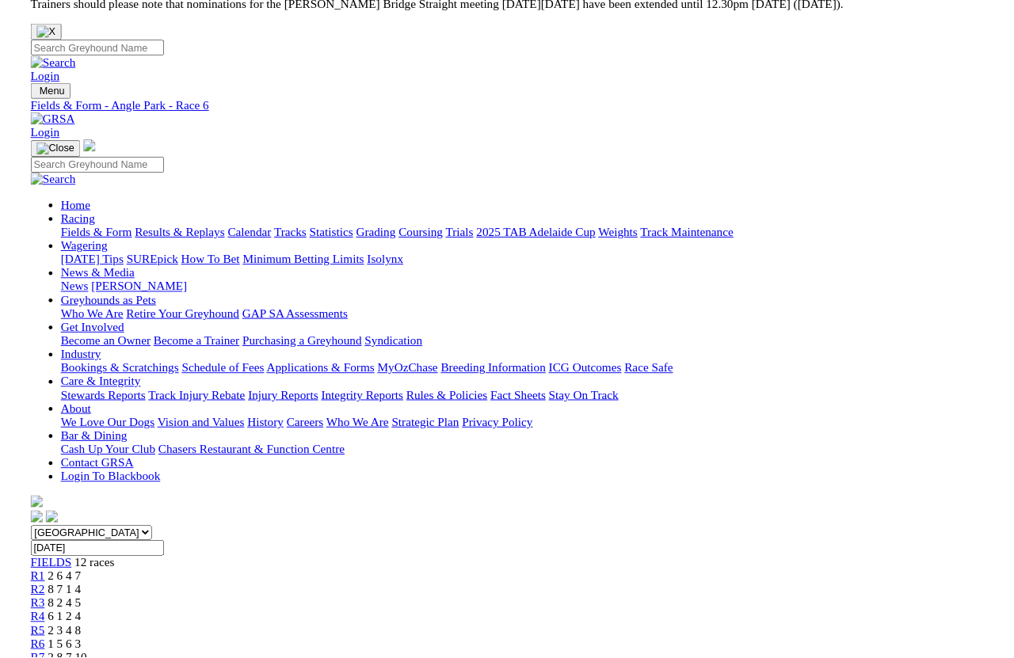
scroll to position [109, 0]
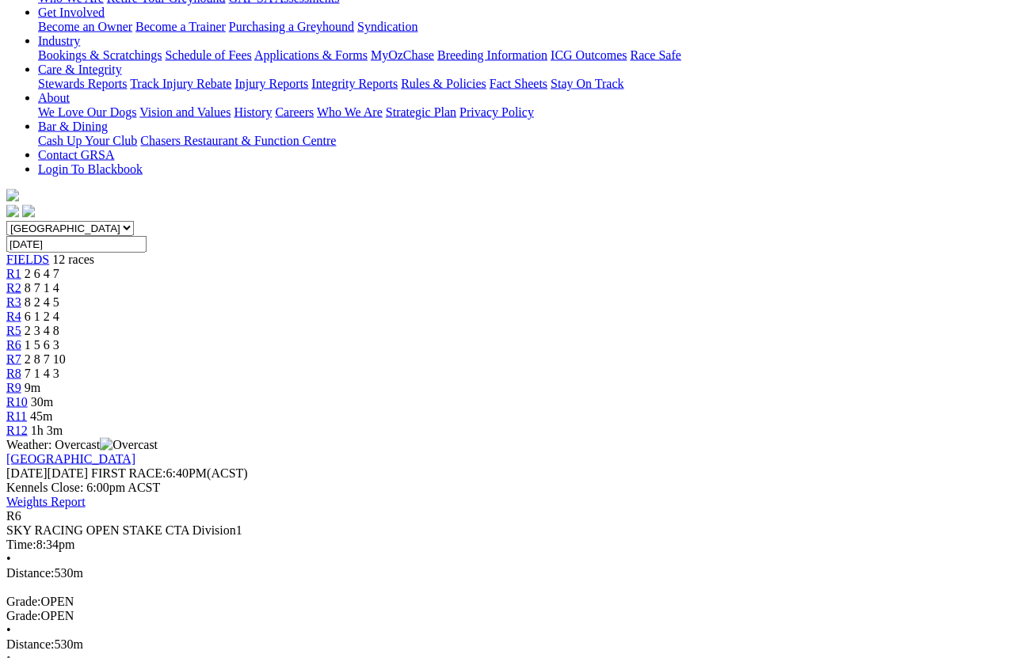
scroll to position [346, 0]
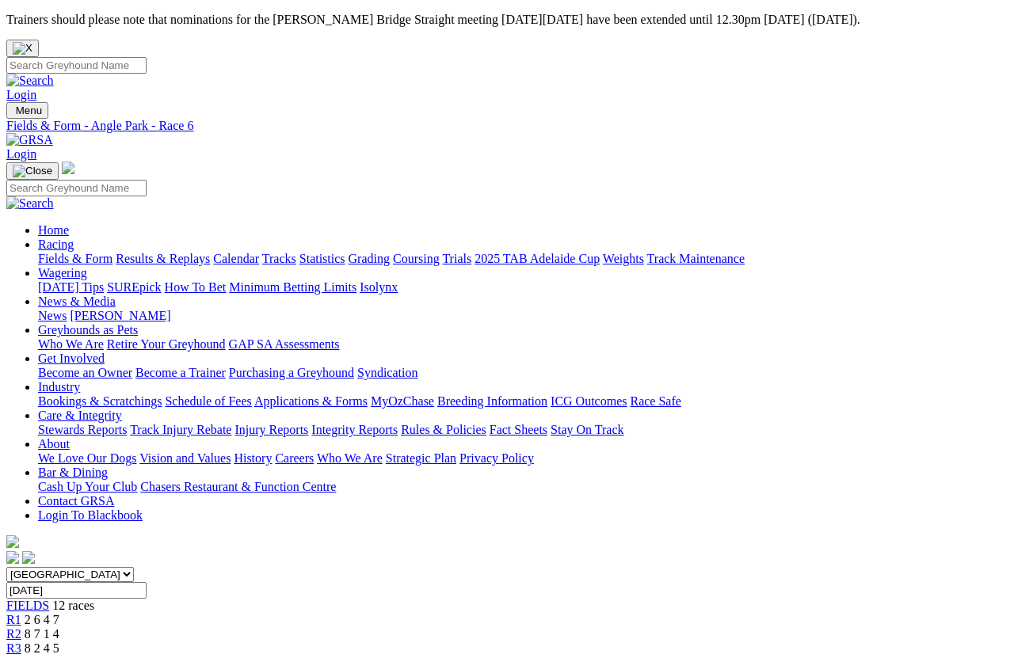
scroll to position [21, 0]
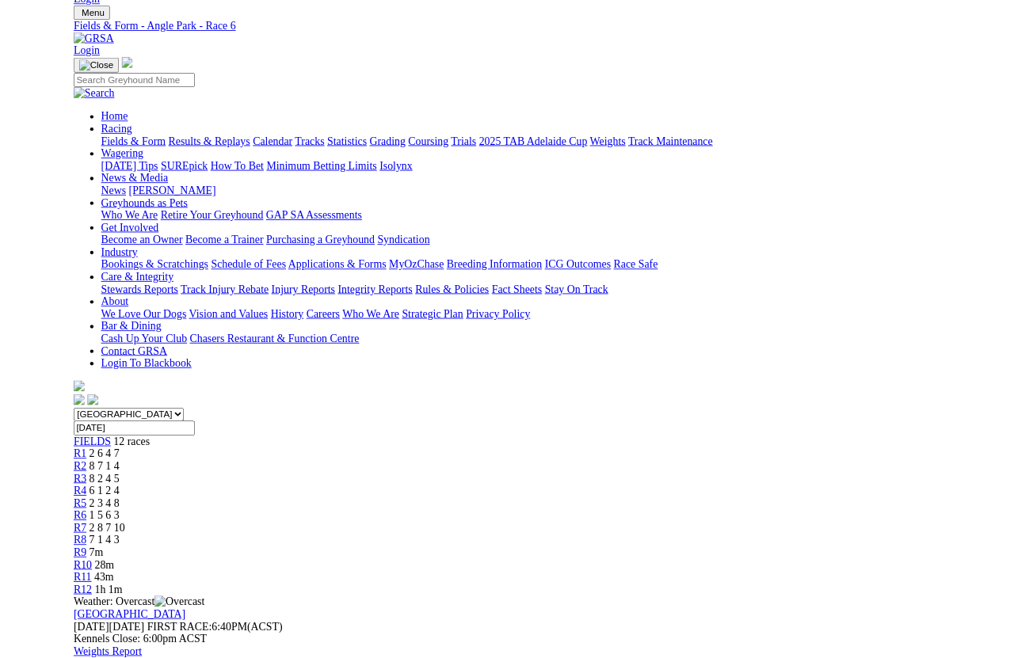
scroll to position [429, 0]
